Goal: Transaction & Acquisition: Obtain resource

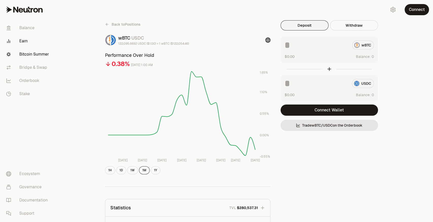
click at [39, 56] on link "Bitcoin Summer" at bounding box center [28, 54] width 53 height 13
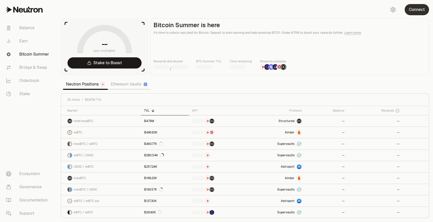
click at [414, 13] on button "Connect" at bounding box center [416, 9] width 24 height 11
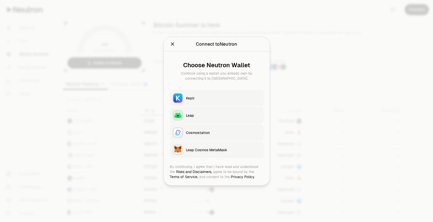
click at [204, 96] on div "Keplr" at bounding box center [223, 97] width 75 height 5
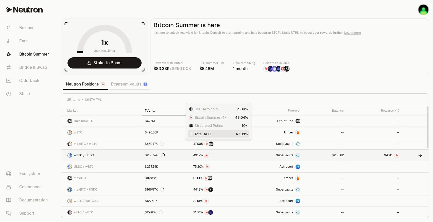
click at [390, 154] on span "0" at bounding box center [391, 155] width 2 height 4
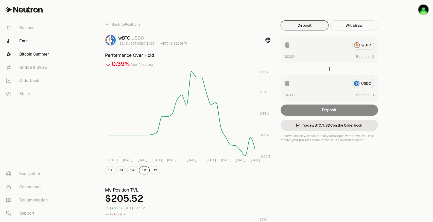
click at [37, 57] on link "Bitcoin Summer" at bounding box center [28, 54] width 53 height 13
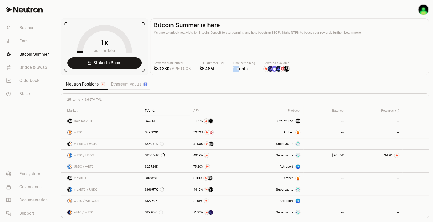
drag, startPoint x: 232, startPoint y: 70, endPoint x: 240, endPoint y: 72, distance: 8.3
click at [240, 72] on main "Bitcoin Summer is here It's time to unlock real yield for Bitcoin. Deposit to s…" at bounding box center [289, 46] width 279 height 57
click at [240, 66] on div "1 month" at bounding box center [244, 69] width 22 height 6
click at [237, 67] on div "1 month" at bounding box center [244, 69] width 22 height 6
click at [212, 68] on span "M" at bounding box center [212, 69] width 4 height 4
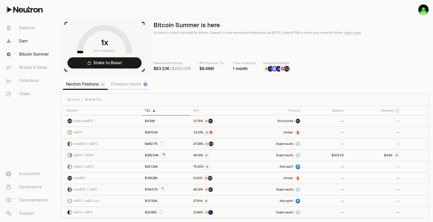
click at [20, 39] on link "Earn" at bounding box center [28, 40] width 53 height 13
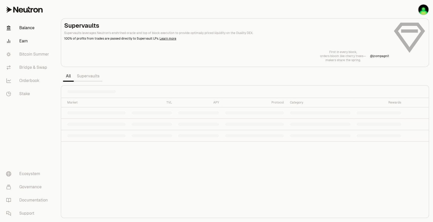
click at [24, 30] on link "Balance" at bounding box center [28, 27] width 53 height 13
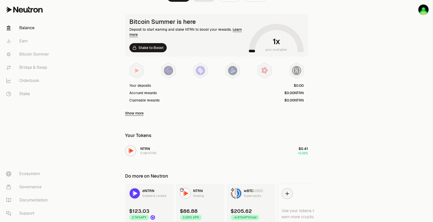
scroll to position [106, 0]
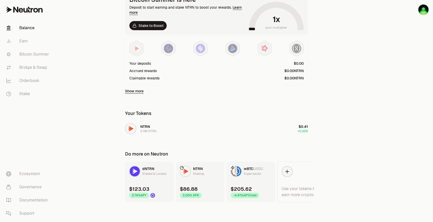
drag, startPoint x: 153, startPoint y: 132, endPoint x: 162, endPoint y: 188, distance: 57.1
click at [192, 179] on div "$0.00 0.32% Bridge Swap Send Receive Bitcoin Summer is here Deposit to start ea…" at bounding box center [216, 48] width 195 height 309
click at [162, 188] on link "dNTRN Staked & Locked $123.03 2.74% APY" at bounding box center [149, 182] width 49 height 41
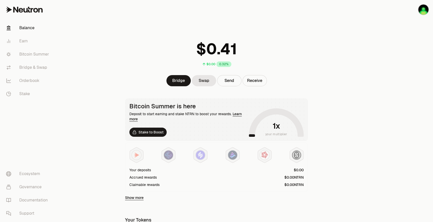
scroll to position [106, 0]
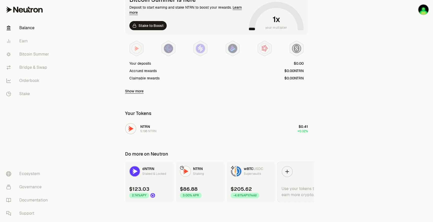
click at [289, 173] on icon at bounding box center [287, 172] width 6 height 6
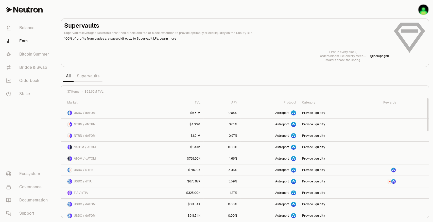
click at [390, 101] on div "Rewards" at bounding box center [379, 102] width 33 height 4
click at [382, 182] on link at bounding box center [379, 181] width 39 height 11
